Goal: Task Accomplishment & Management: Manage account settings

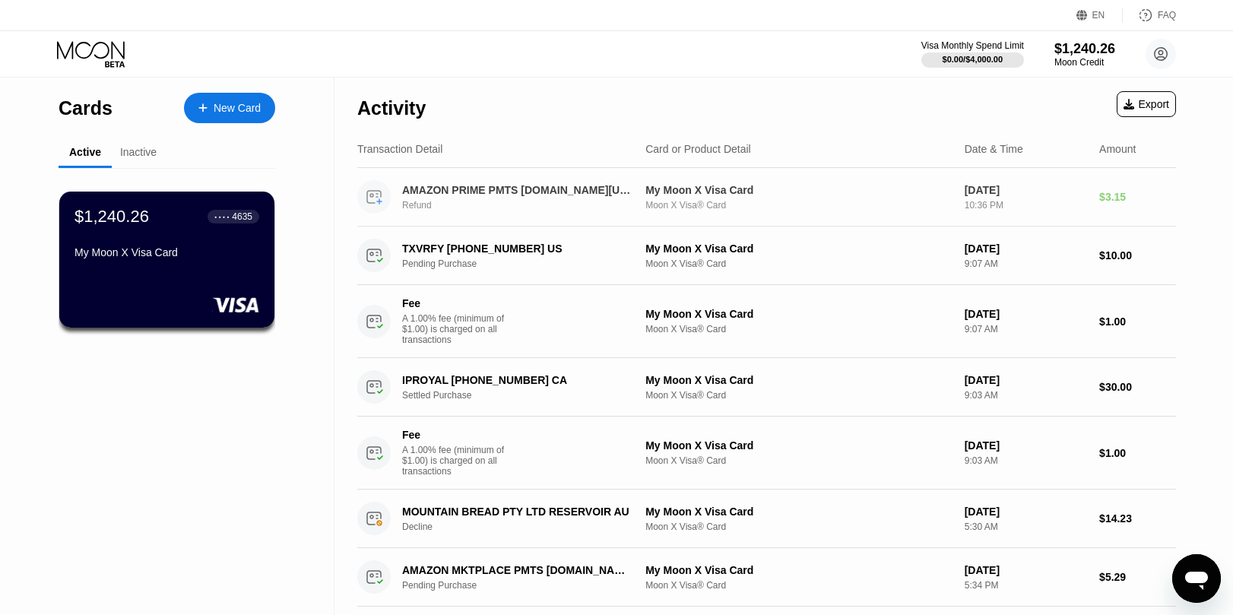
click at [627, 198] on div "AMAZON PRIME PMTS [DOMAIN_NAME][URL] Refund" at bounding box center [526, 197] width 249 height 27
click at [231, 301] on rect at bounding box center [236, 304] width 47 height 15
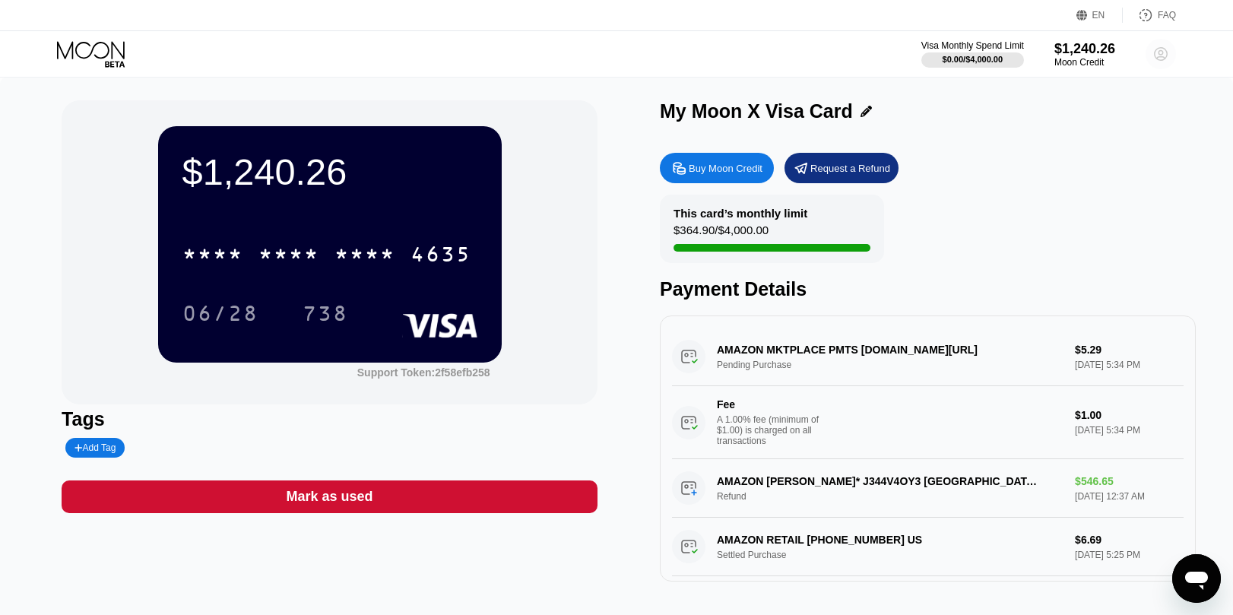
click at [1161, 55] on icon at bounding box center [1161, 54] width 8 height 8
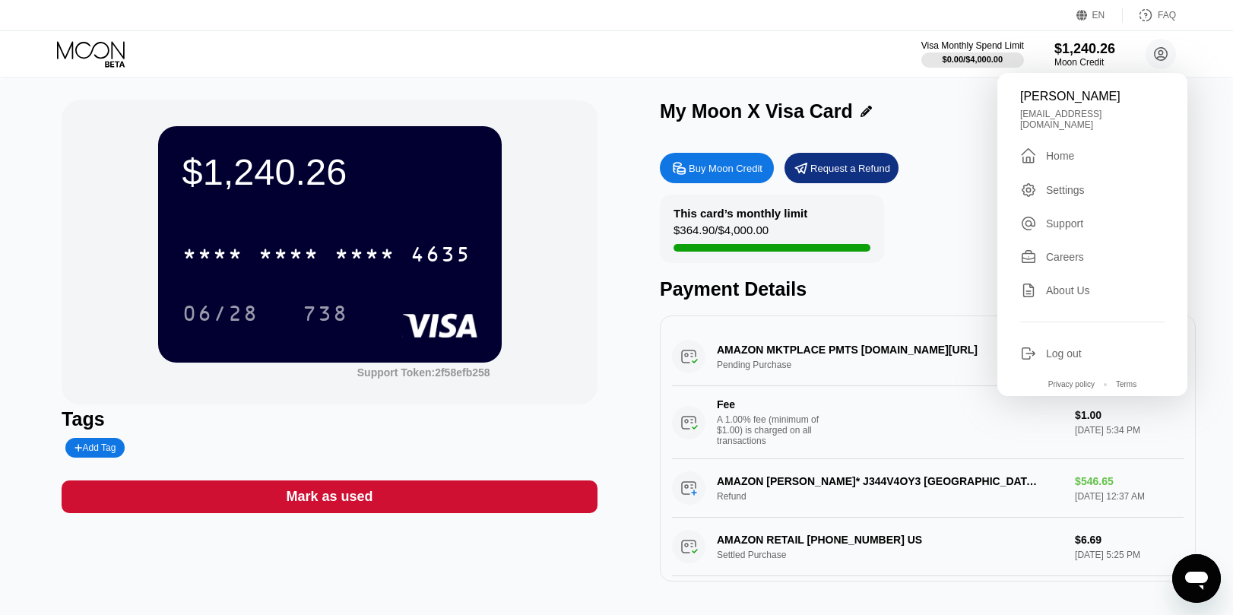
click at [1068, 150] on div "Home" at bounding box center [1060, 156] width 28 height 12
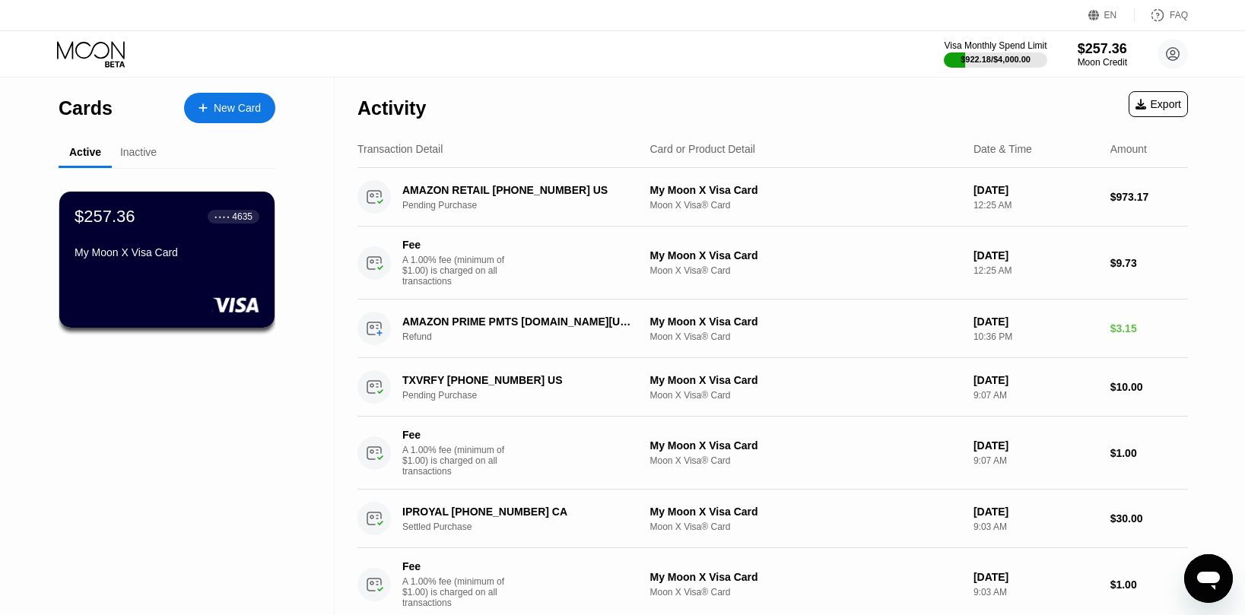
click at [466, 43] on div "Visa Monthly Spend Limit $922.18 / $4,000.00 $257.36 Moon Credit Brittany Tomas…" at bounding box center [622, 54] width 1245 height 46
